Goal: Navigation & Orientation: Find specific page/section

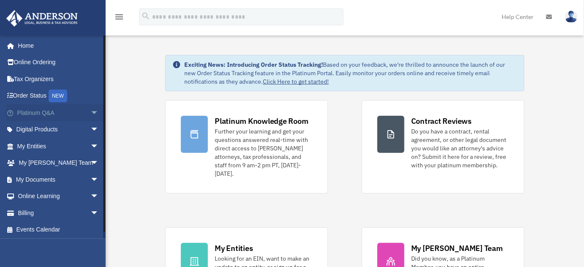
click at [39, 111] on link "Platinum Q&A arrow_drop_down" at bounding box center [59, 112] width 106 height 17
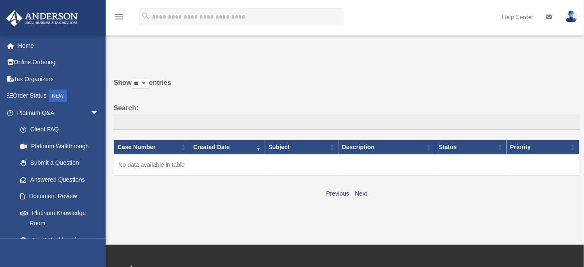
click at [134, 200] on div "Do you really want to log out? Yes No Show ** ** ** *** entries Search: Case Nu…" at bounding box center [344, 129] width 472 height 163
click at [256, 85] on label "Show ** ** ** *** entries" at bounding box center [347, 87] width 466 height 20
click at [149, 85] on select "** ** ** ***" at bounding box center [140, 84] width 17 height 10
click at [37, 79] on link "Tax Organizers" at bounding box center [59, 79] width 106 height 17
click at [57, 166] on link "Submit a Question" at bounding box center [62, 163] width 100 height 17
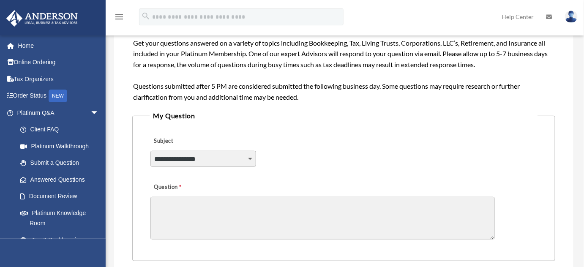
scroll to position [192, 0]
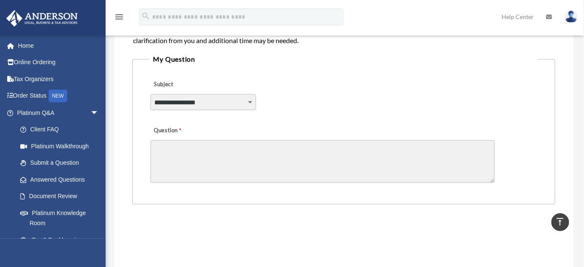
click at [241, 99] on select "**********" at bounding box center [202, 102] width 105 height 16
click at [422, 76] on div "**********" at bounding box center [344, 97] width 388 height 46
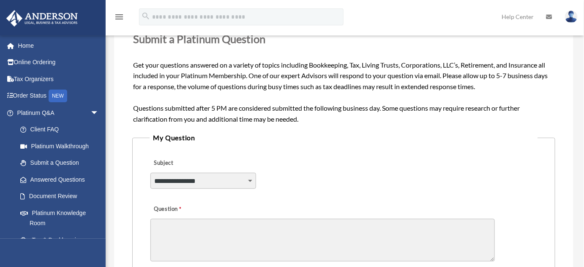
scroll to position [153, 0]
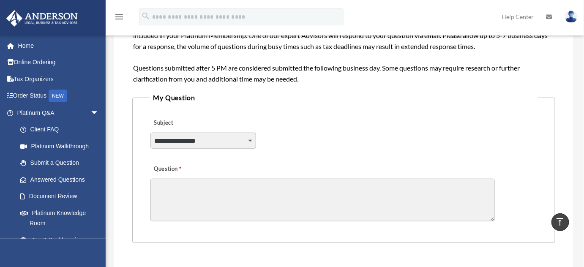
click at [2, 250] on div "travis.day1@gmail.com Sign Out travis.day1@gmail.com Home Online Ordering Tax O…" at bounding box center [53, 168] width 106 height 267
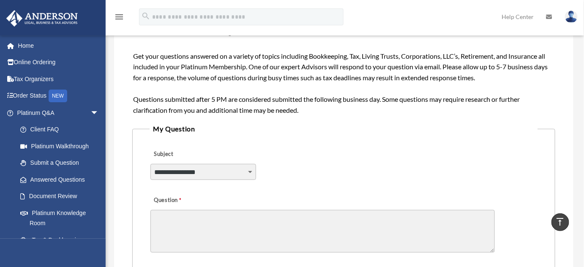
scroll to position [0, 0]
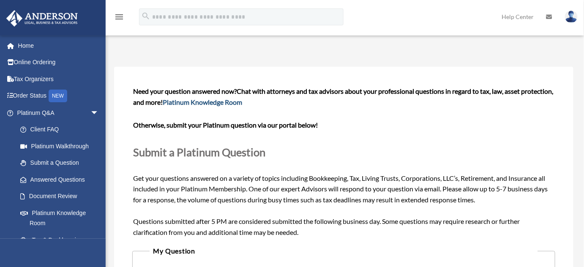
click at [242, 104] on link "Platinum Knowledge Room" at bounding box center [202, 102] width 79 height 8
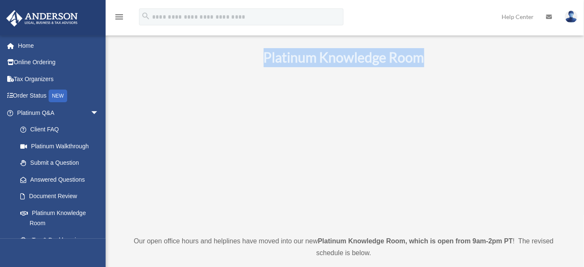
drag, startPoint x: 446, startPoint y: 59, endPoint x: 261, endPoint y: 54, distance: 185.6
click at [261, 54] on h1 "Platinum Knowledge Room" at bounding box center [343, 57] width 447 height 19
click at [367, 64] on b "Platinum Knowledge Room" at bounding box center [344, 57] width 161 height 16
drag, startPoint x: 421, startPoint y: 54, endPoint x: 273, endPoint y: 46, distance: 148.9
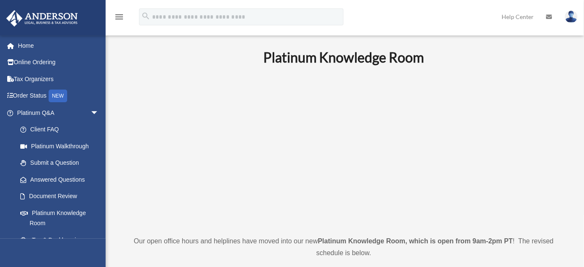
click at [553, 108] on p at bounding box center [343, 150] width 447 height 147
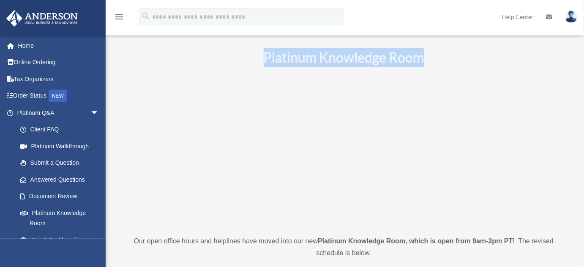
drag, startPoint x: 265, startPoint y: 57, endPoint x: 429, endPoint y: 57, distance: 163.9
click at [429, 57] on h1 "Platinum Knowledge Room" at bounding box center [343, 57] width 447 height 19
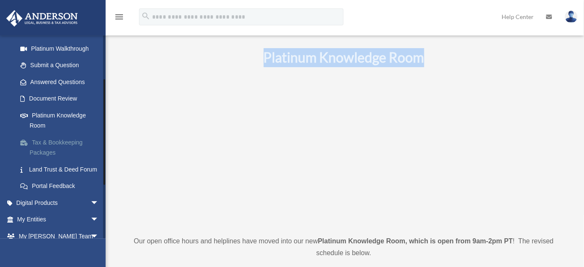
scroll to position [115, 0]
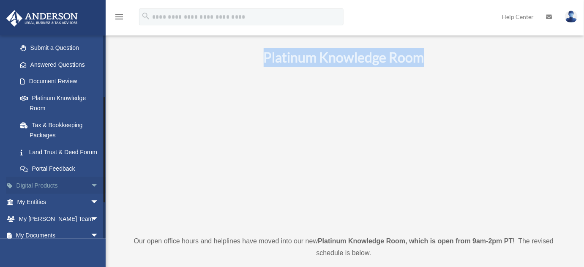
click at [55, 194] on link "Digital Products arrow_drop_down" at bounding box center [59, 185] width 106 height 17
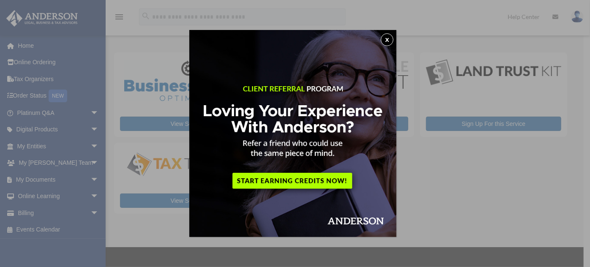
click at [391, 38] on button "x" at bounding box center [387, 39] width 13 height 13
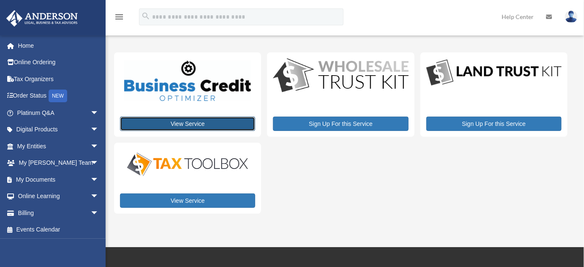
click at [199, 121] on link "View Service" at bounding box center [187, 124] width 135 height 14
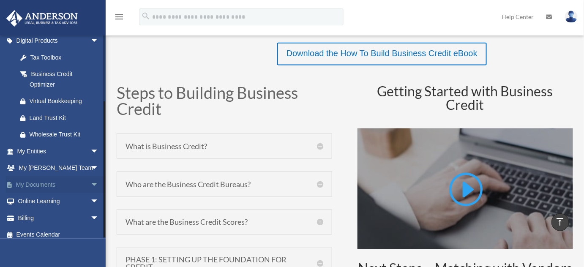
scroll to position [95, 0]
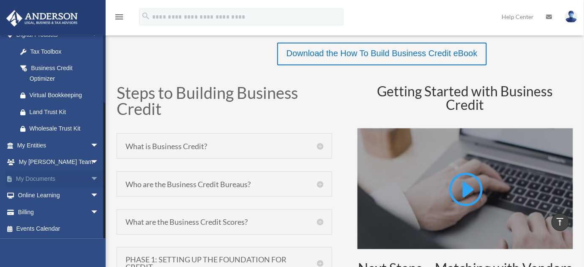
click at [39, 177] on link "My Documents arrow_drop_down" at bounding box center [59, 178] width 106 height 17
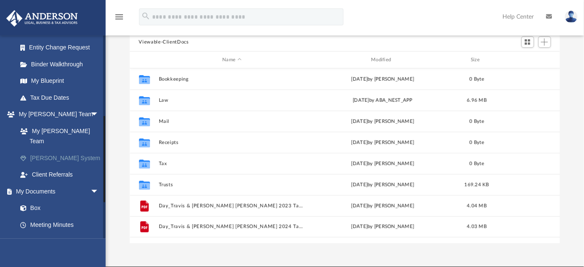
scroll to position [192, 0]
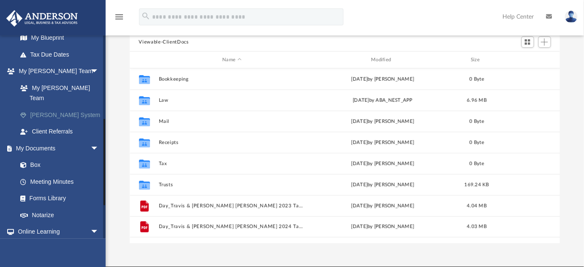
click at [45, 106] on link "[PERSON_NAME] System" at bounding box center [62, 114] width 100 height 17
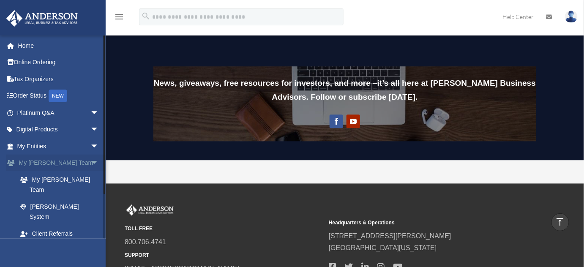
scroll to position [652, 0]
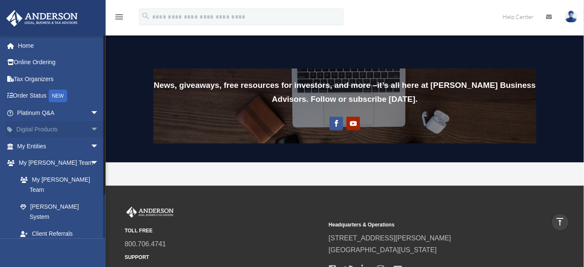
click at [41, 129] on link "Digital Products arrow_drop_down" at bounding box center [59, 129] width 106 height 17
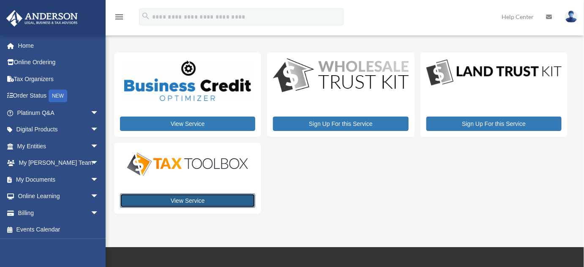
click at [205, 197] on link "View Service" at bounding box center [187, 201] width 135 height 14
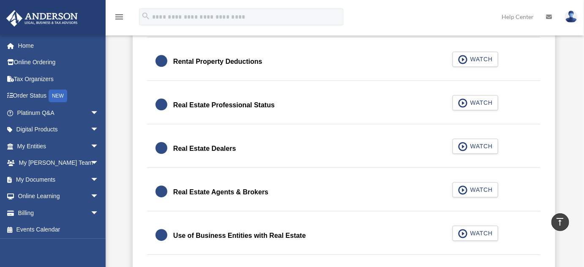
scroll to position [653, 0]
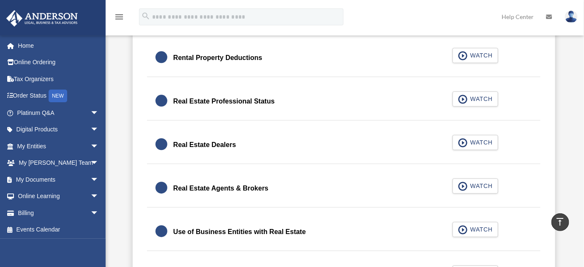
click at [16, 259] on div "[PERSON_NAME][EMAIL_ADDRESS][DOMAIN_NAME] Sign Out [PERSON_NAME][EMAIL_ADDRESS]…" at bounding box center [53, 168] width 106 height 267
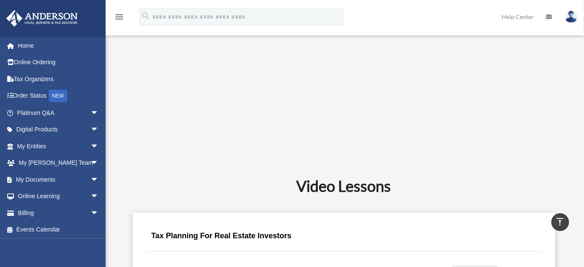
scroll to position [346, 0]
